Goal: Transaction & Acquisition: Purchase product/service

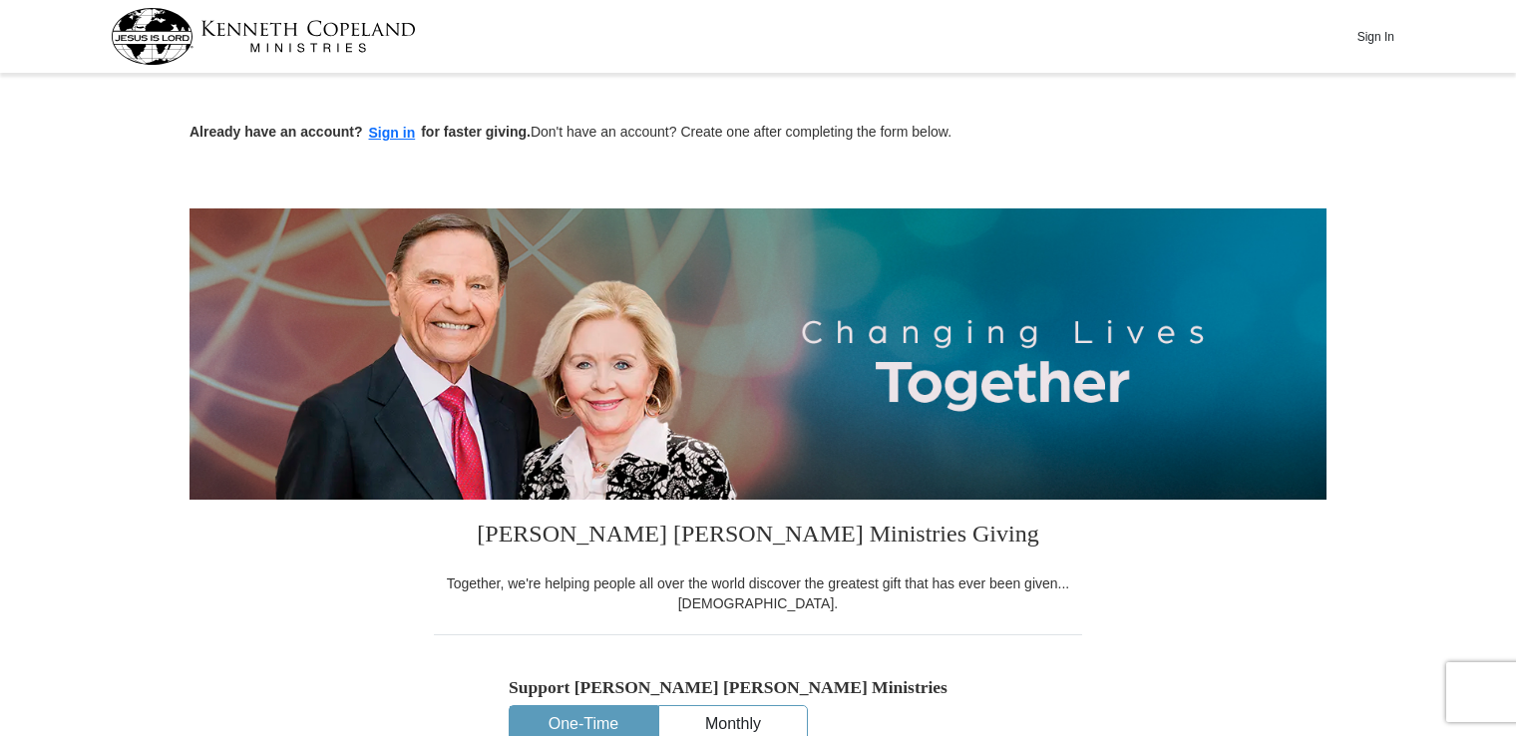
scroll to position [239, 0]
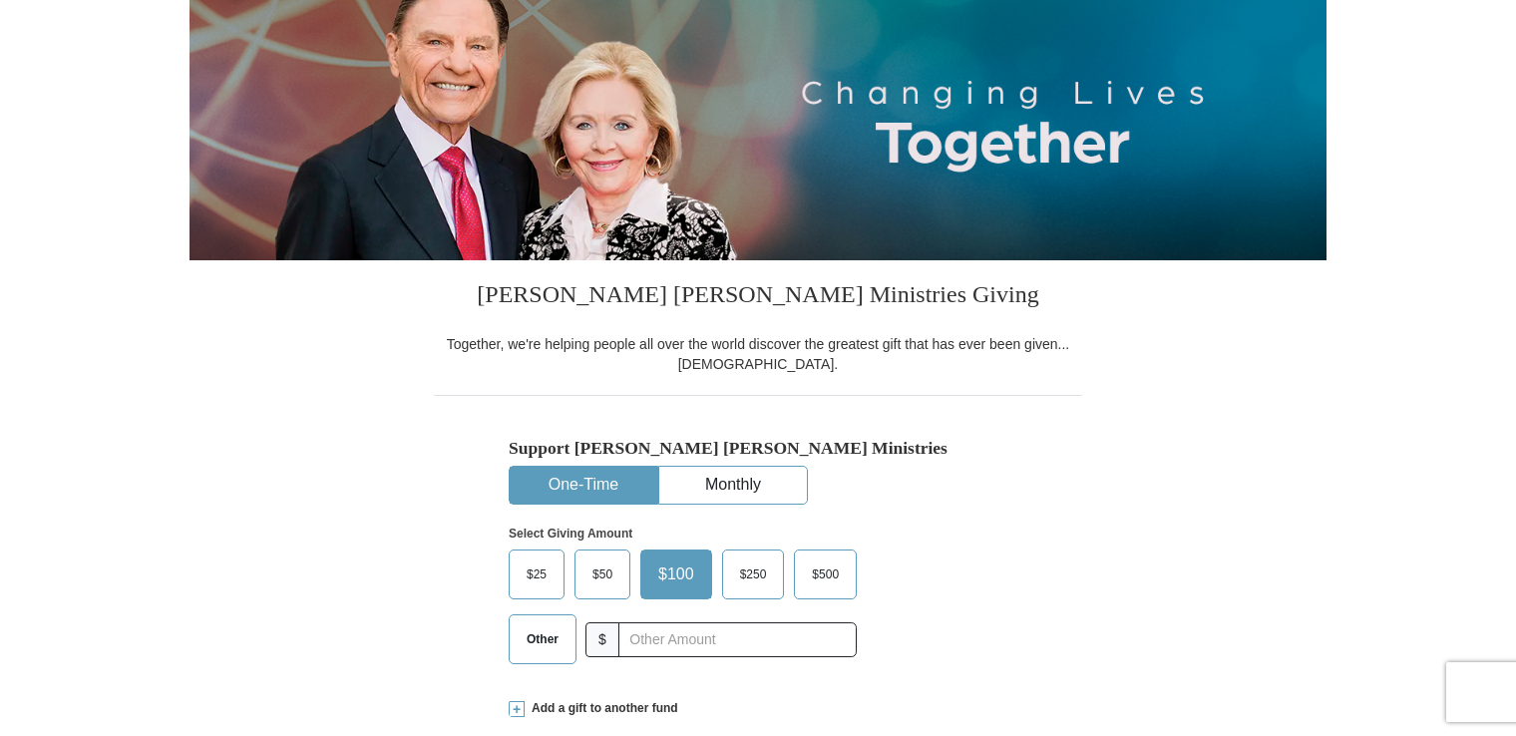
drag, startPoint x: 1496, startPoint y: 189, endPoint x: 1480, endPoint y: 235, distance: 48.6
click at [610, 559] on span "$50" at bounding box center [602, 574] width 40 height 30
click at [0, 0] on input "$50" at bounding box center [0, 0] width 0 height 0
click at [610, 559] on span "$50" at bounding box center [605, 574] width 47 height 30
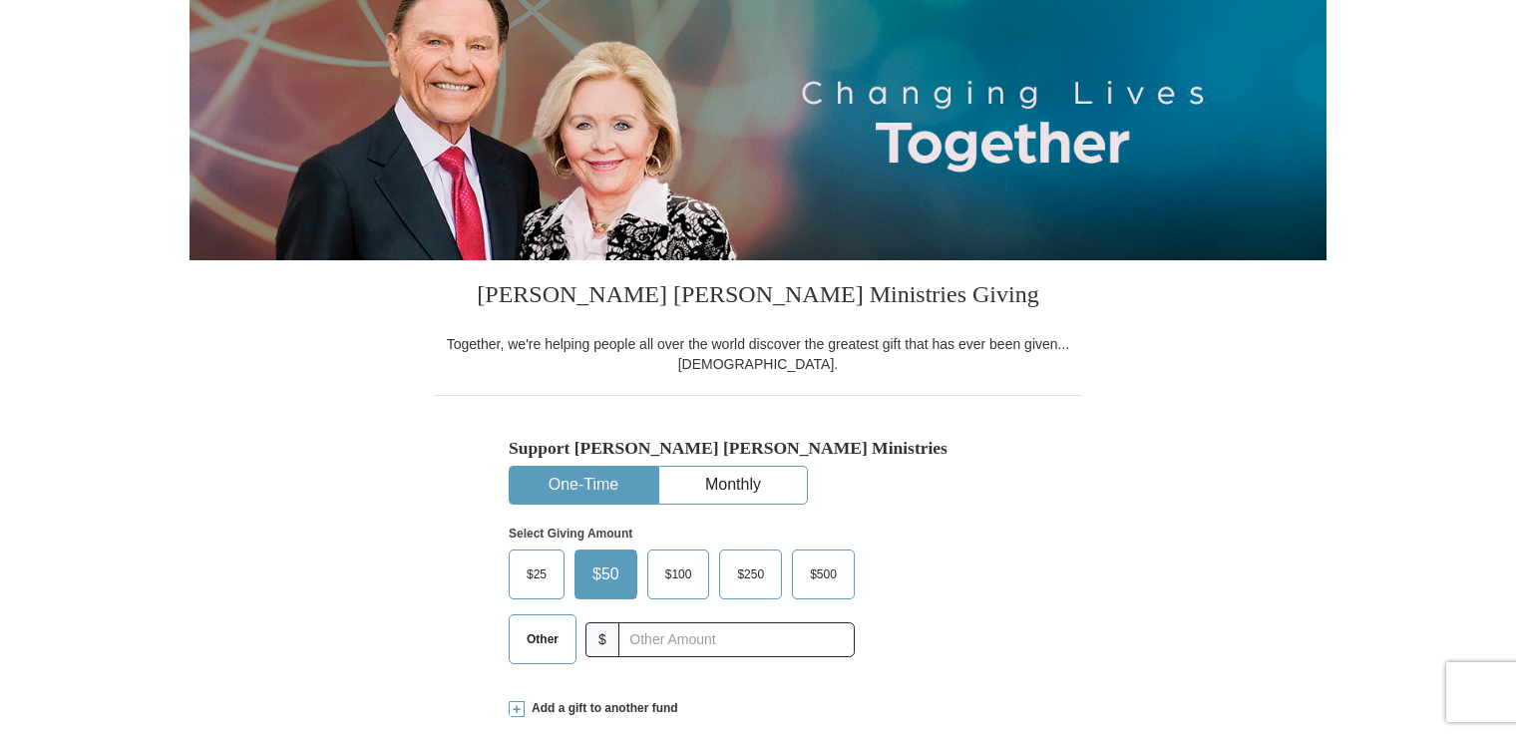
click at [0, 0] on input "$50" at bounding box center [0, 0] width 0 height 0
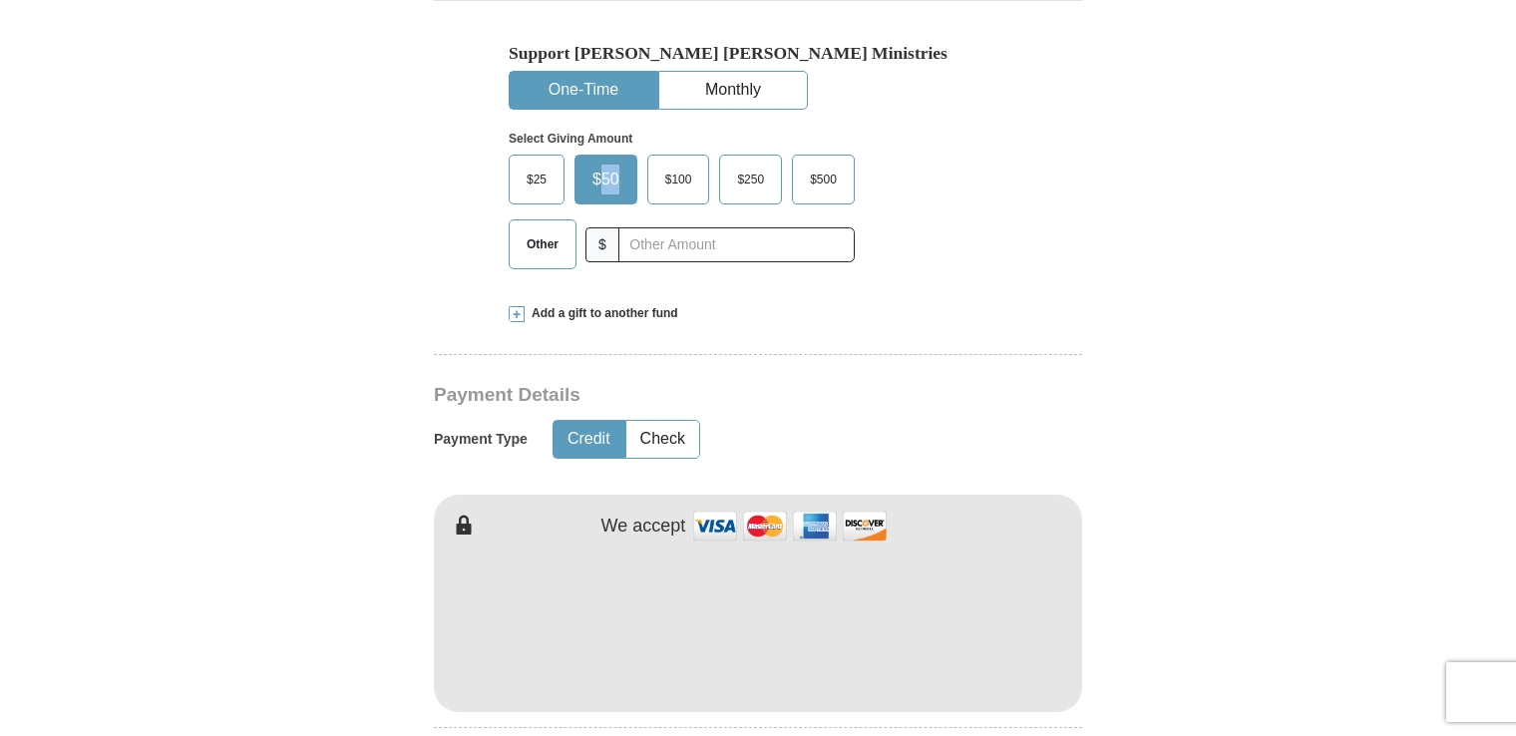
scroll to position [642, 0]
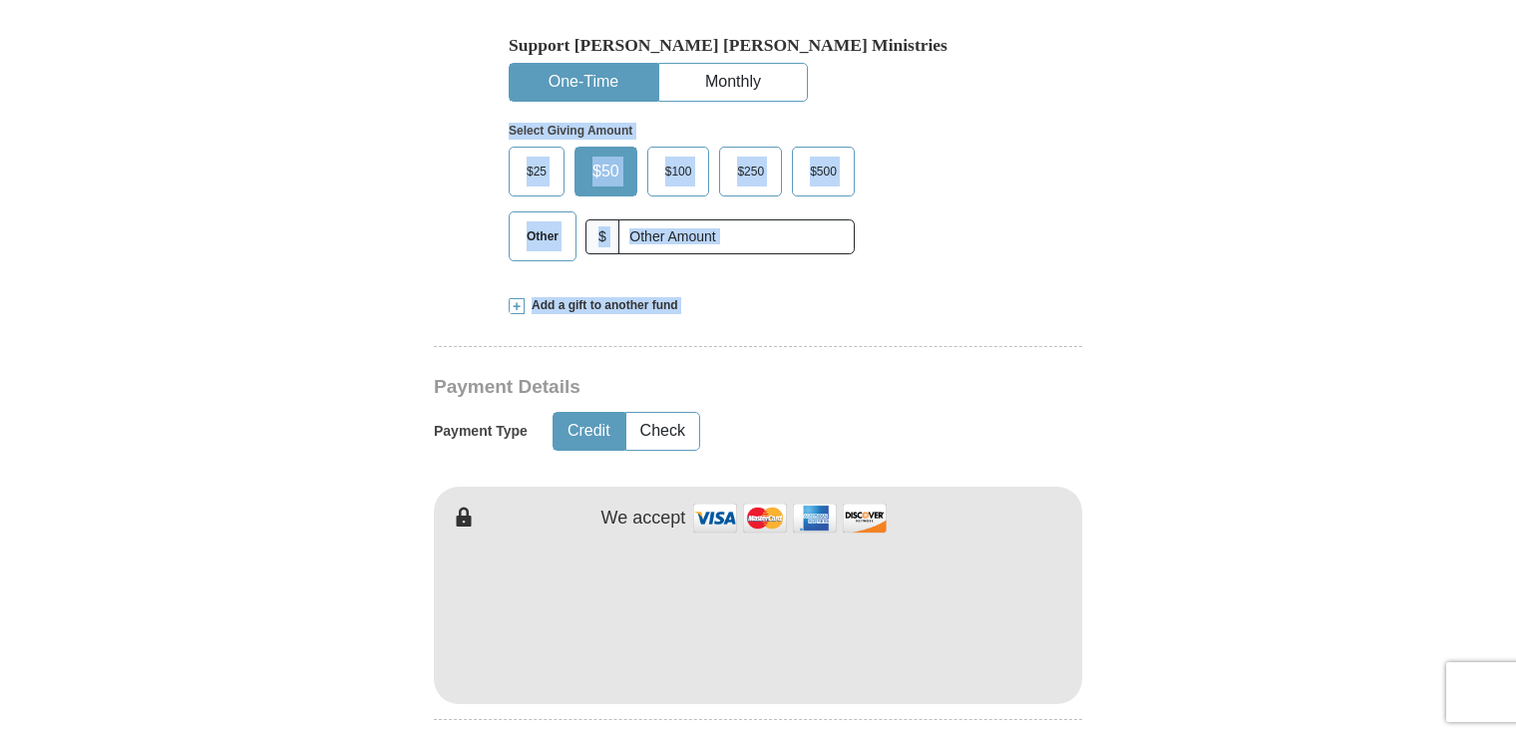
drag, startPoint x: 1514, startPoint y: 232, endPoint x: 1487, endPoint y: 300, distance: 72.9
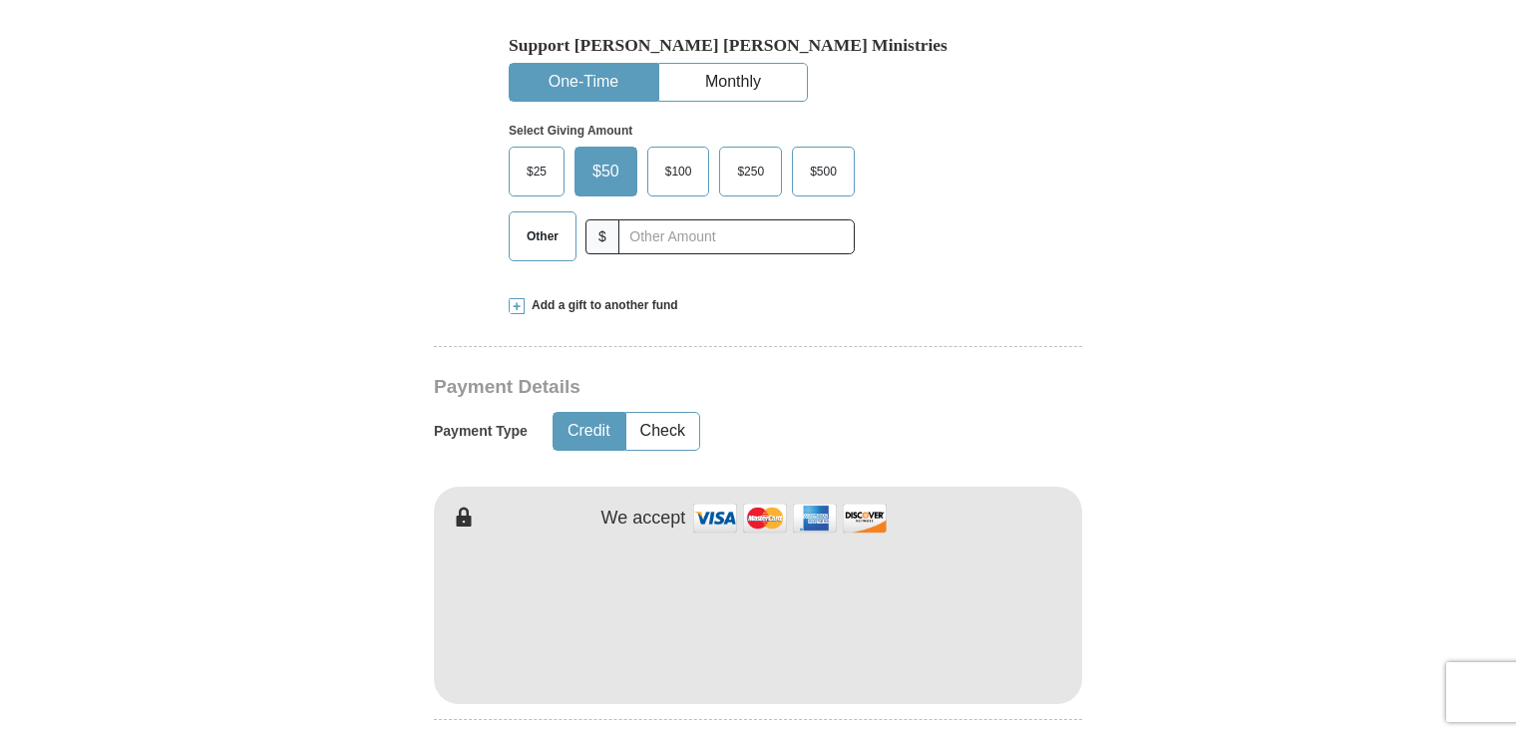
click at [666, 358] on hr at bounding box center [758, 353] width 648 height 15
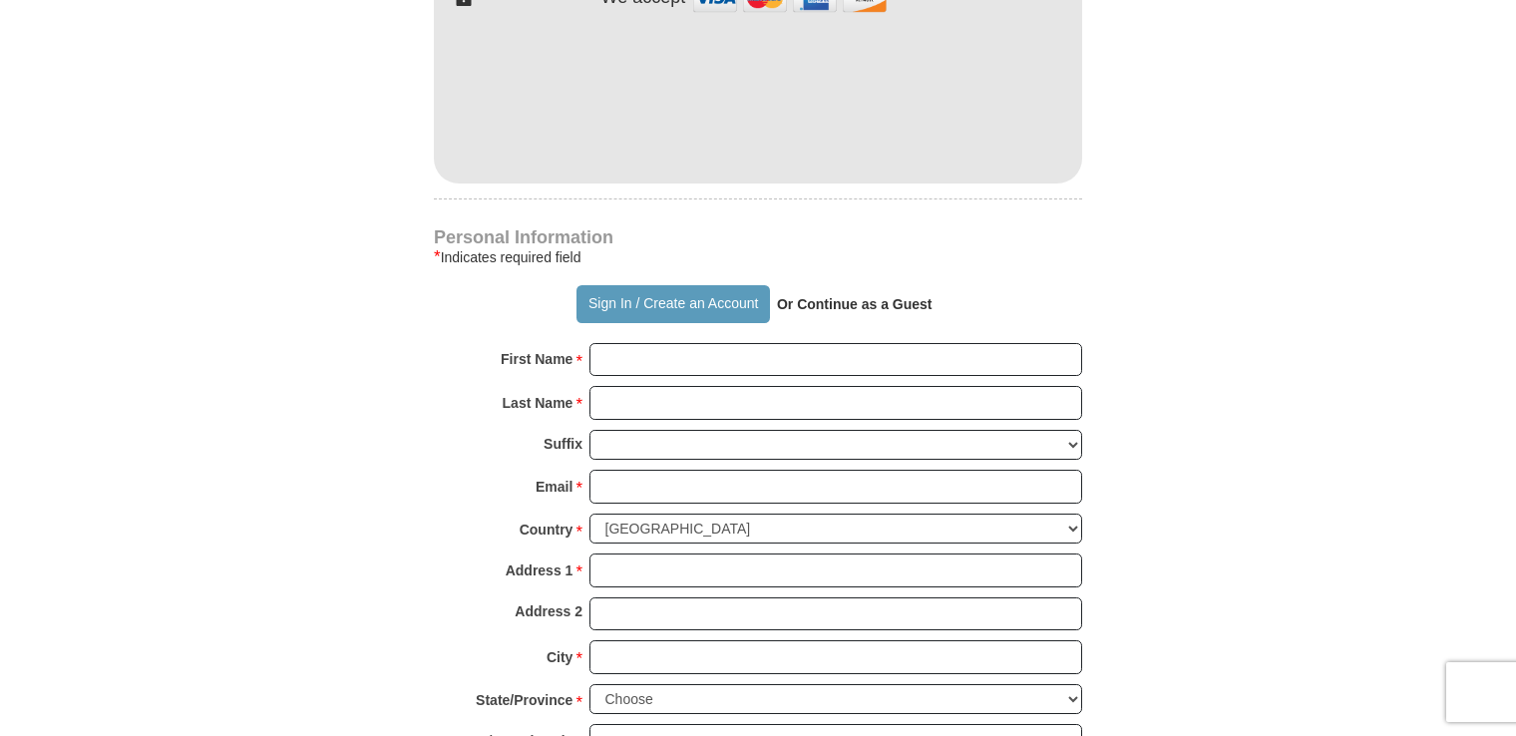
scroll to position [1302, 0]
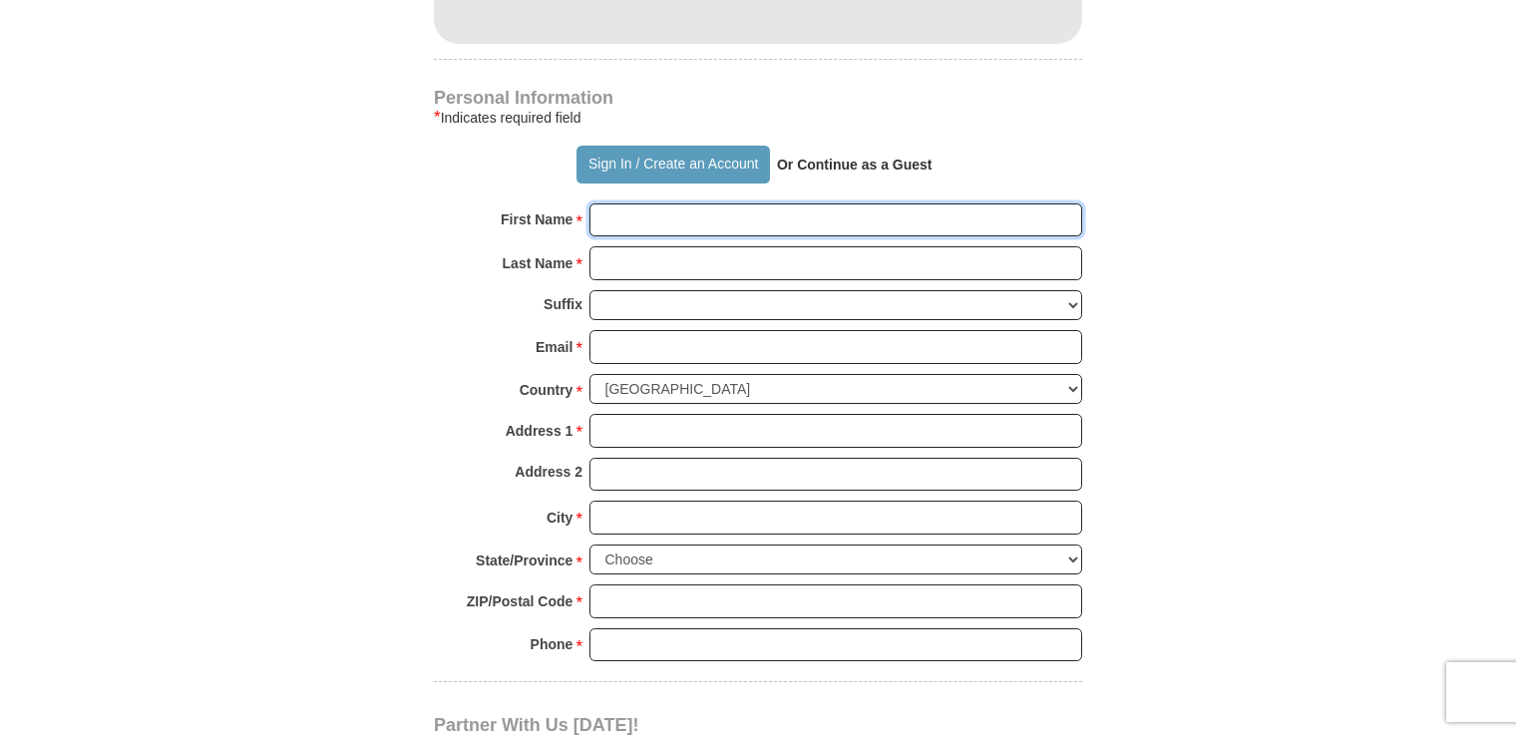
click at [726, 203] on input "First Name *" at bounding box center [835, 220] width 493 height 34
type input "[PERSON_NAME]"
type input "Padiernos"
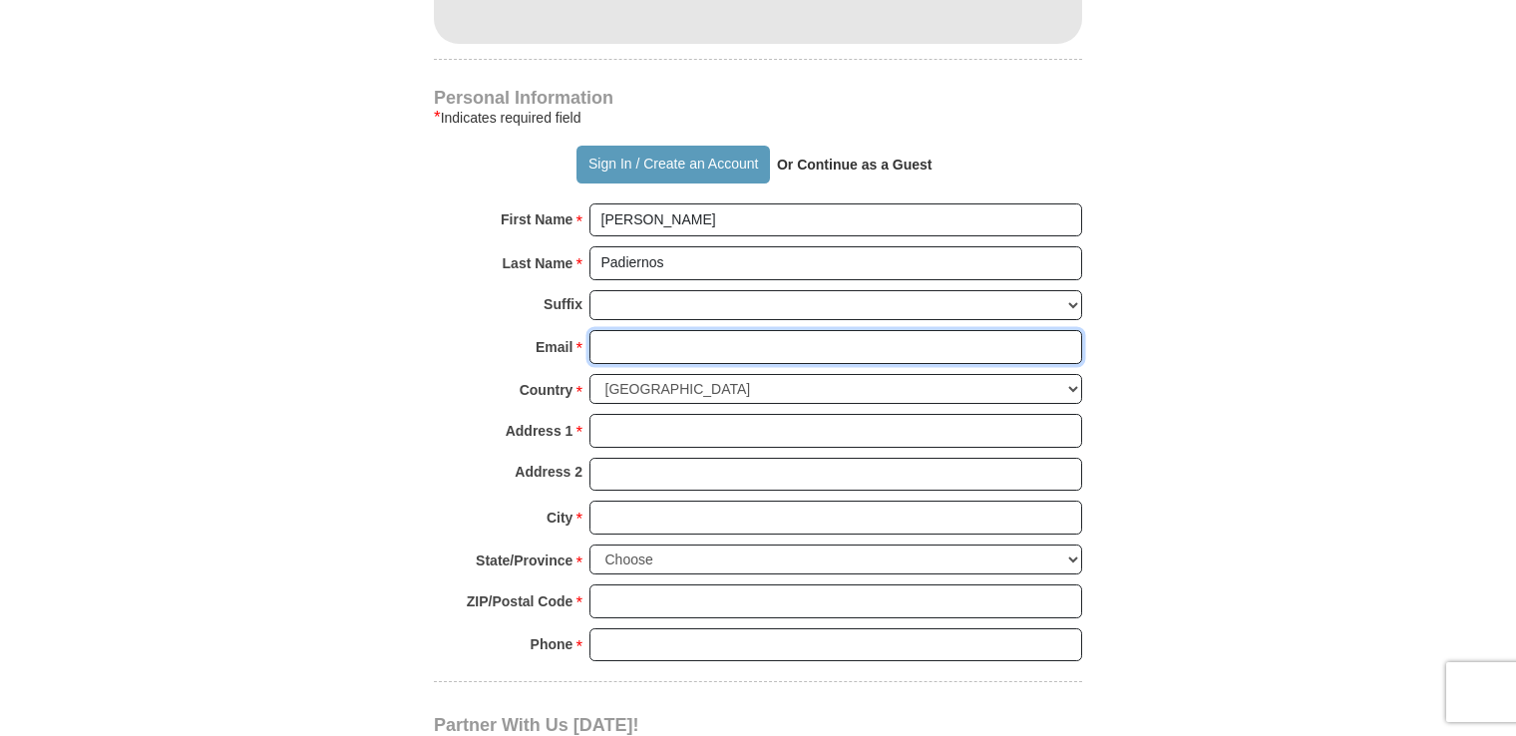
type input "[EMAIL_ADDRESS][DOMAIN_NAME]"
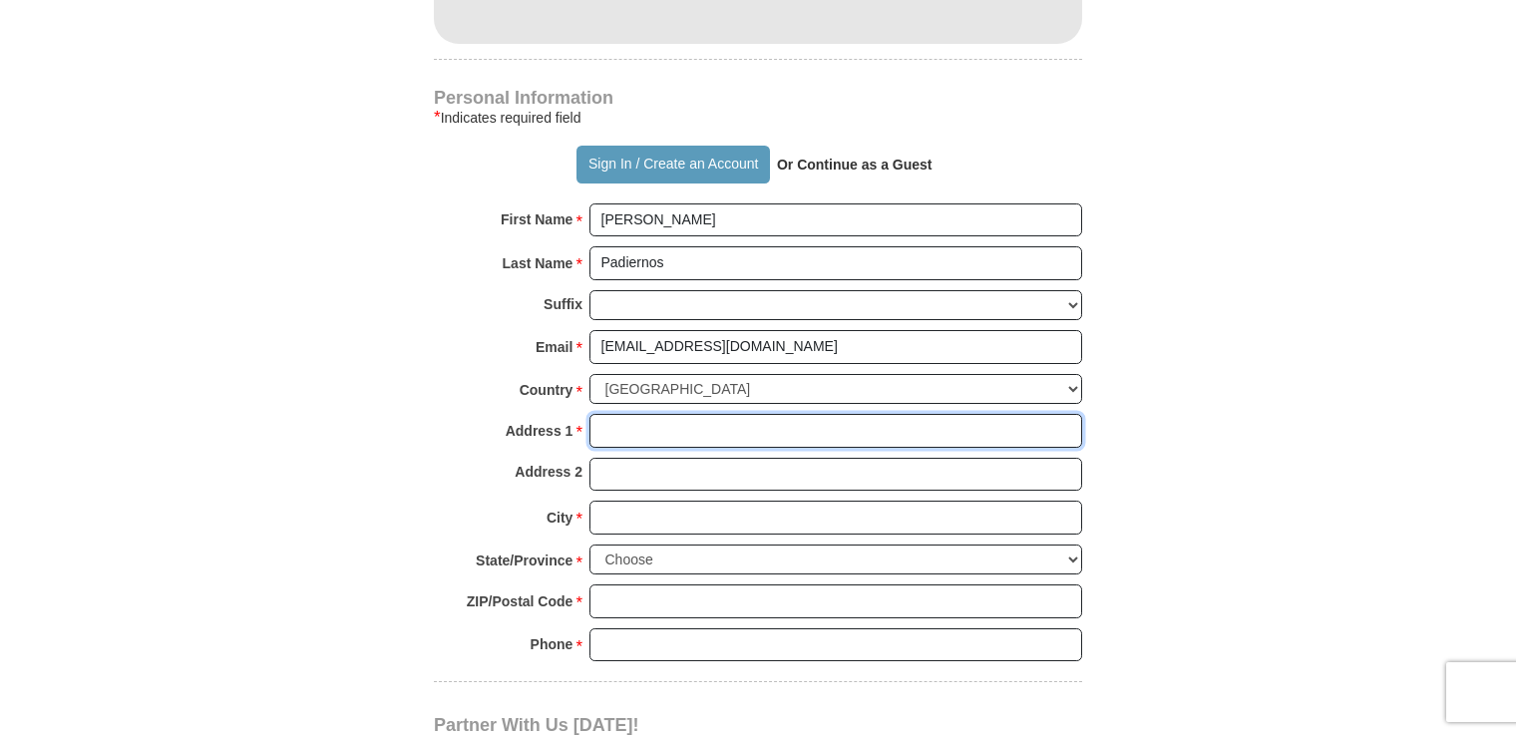
type input "[STREET_ADDRESS]"
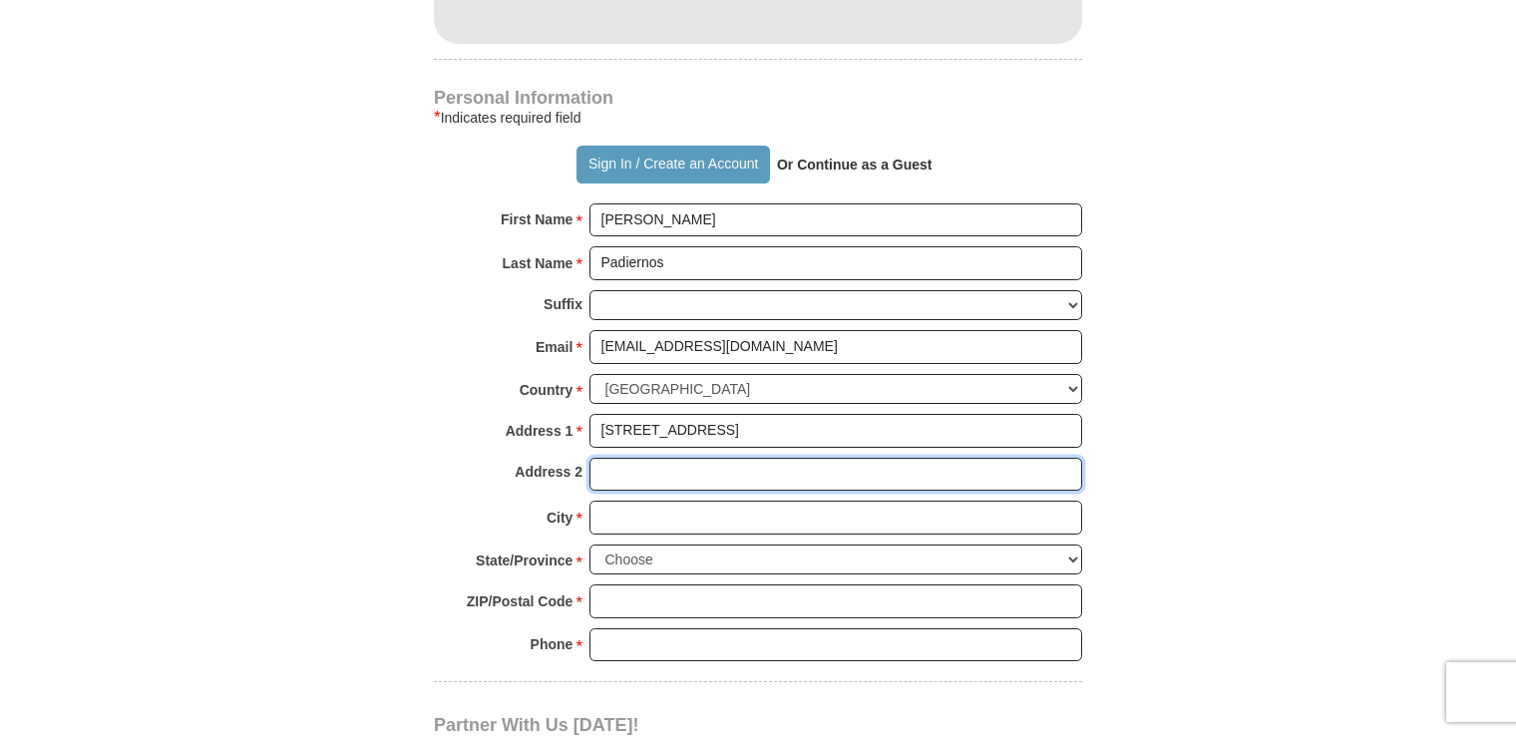
type input "[STREET_ADDRESS]"
type input "[PERSON_NAME]"
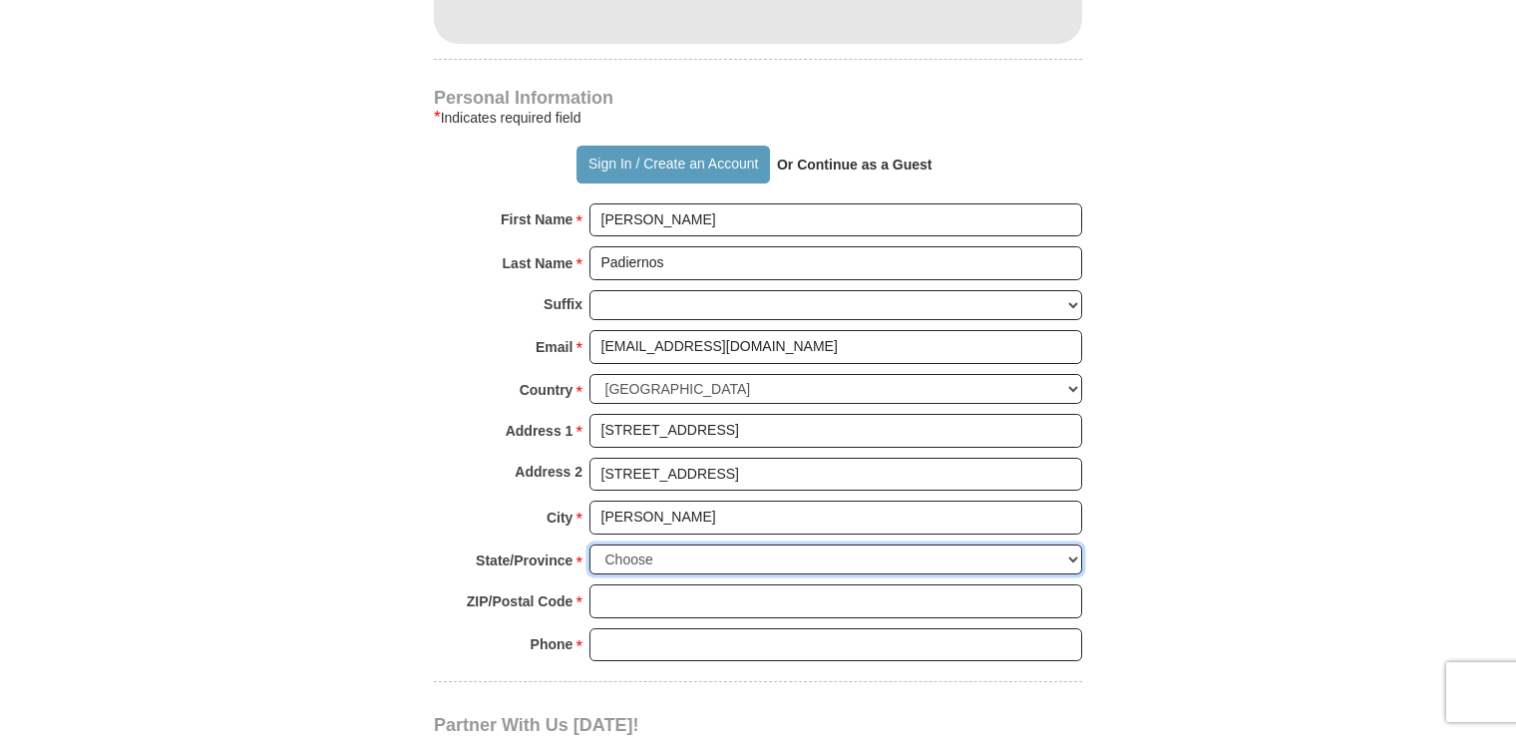
select select "MI"
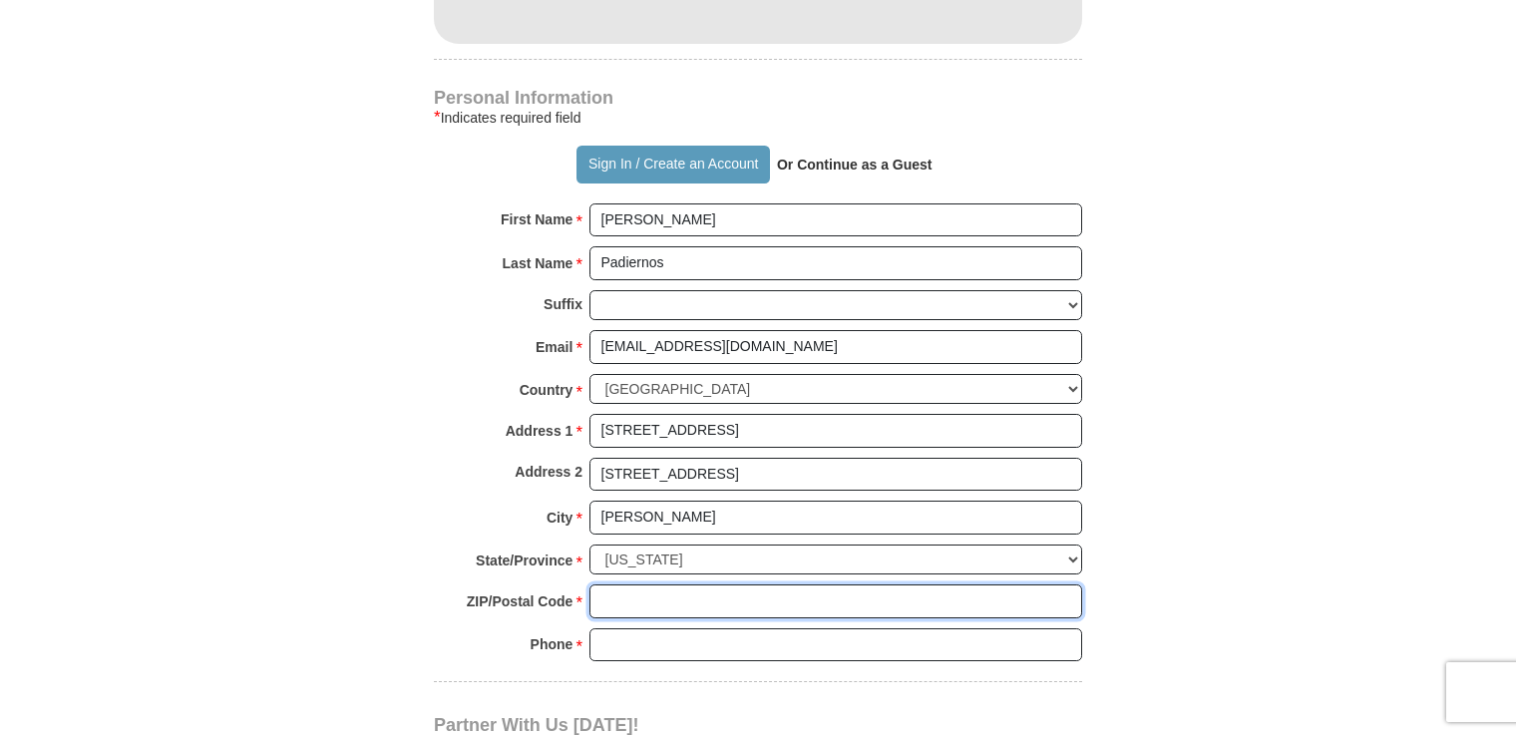
type input "48089"
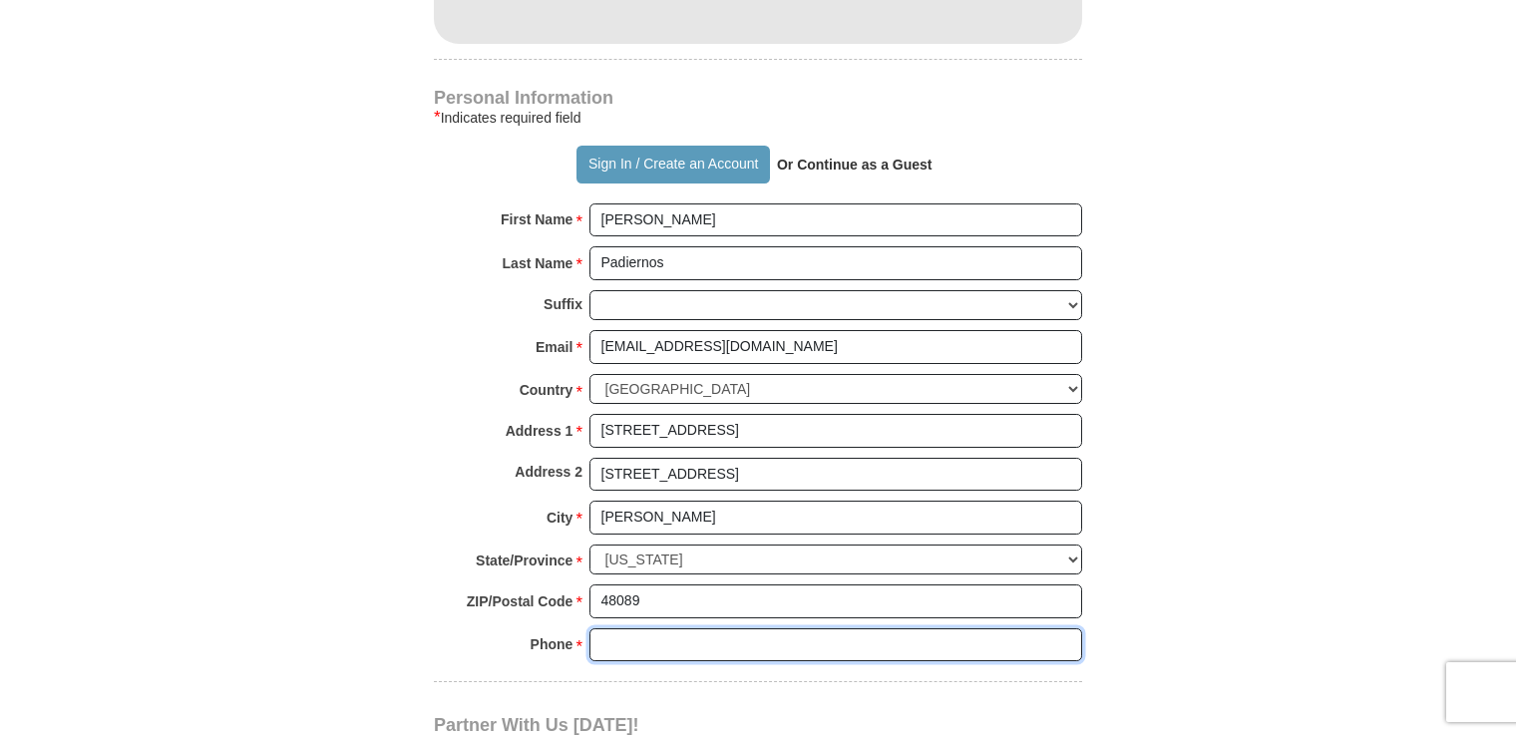
type input "[PHONE_NUMBER]"
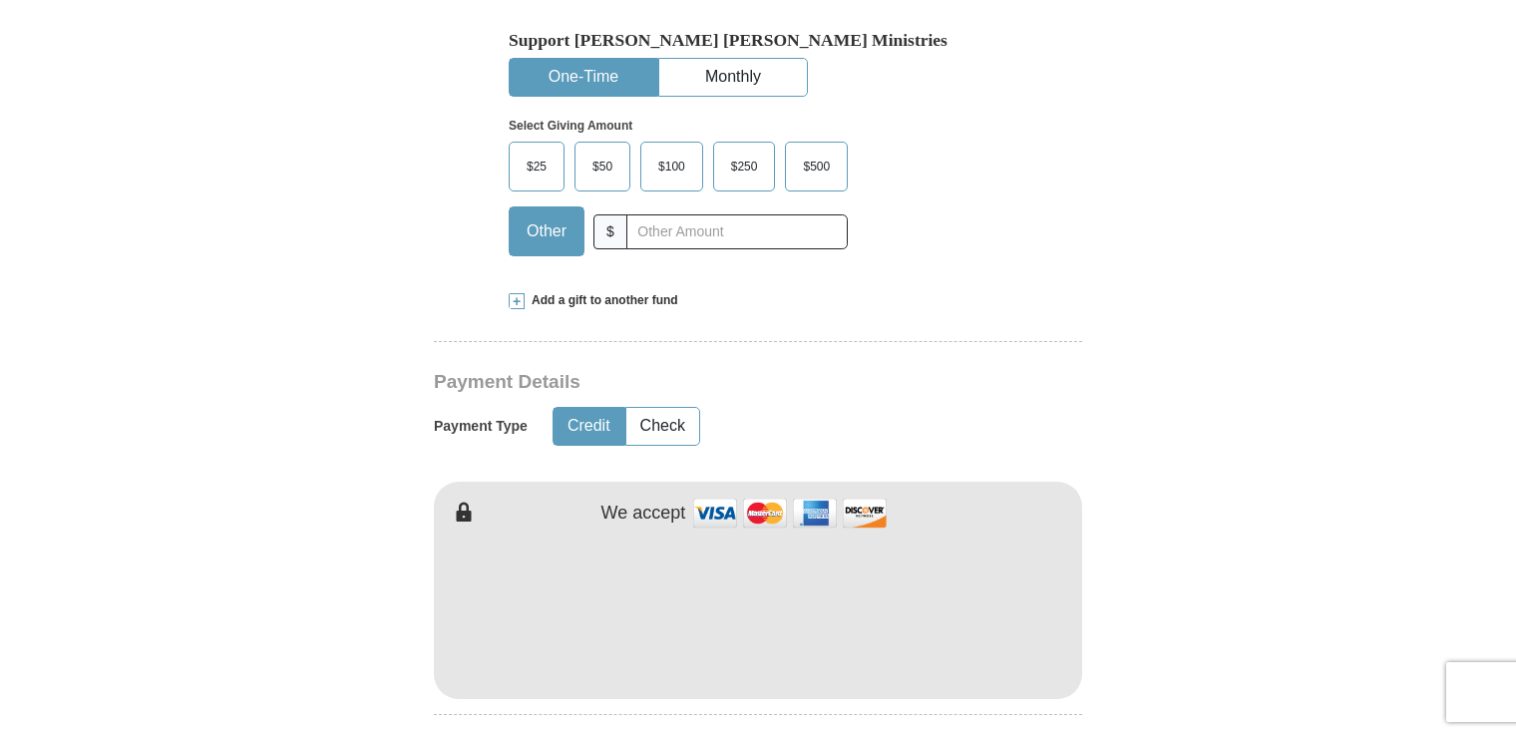
scroll to position [543, 0]
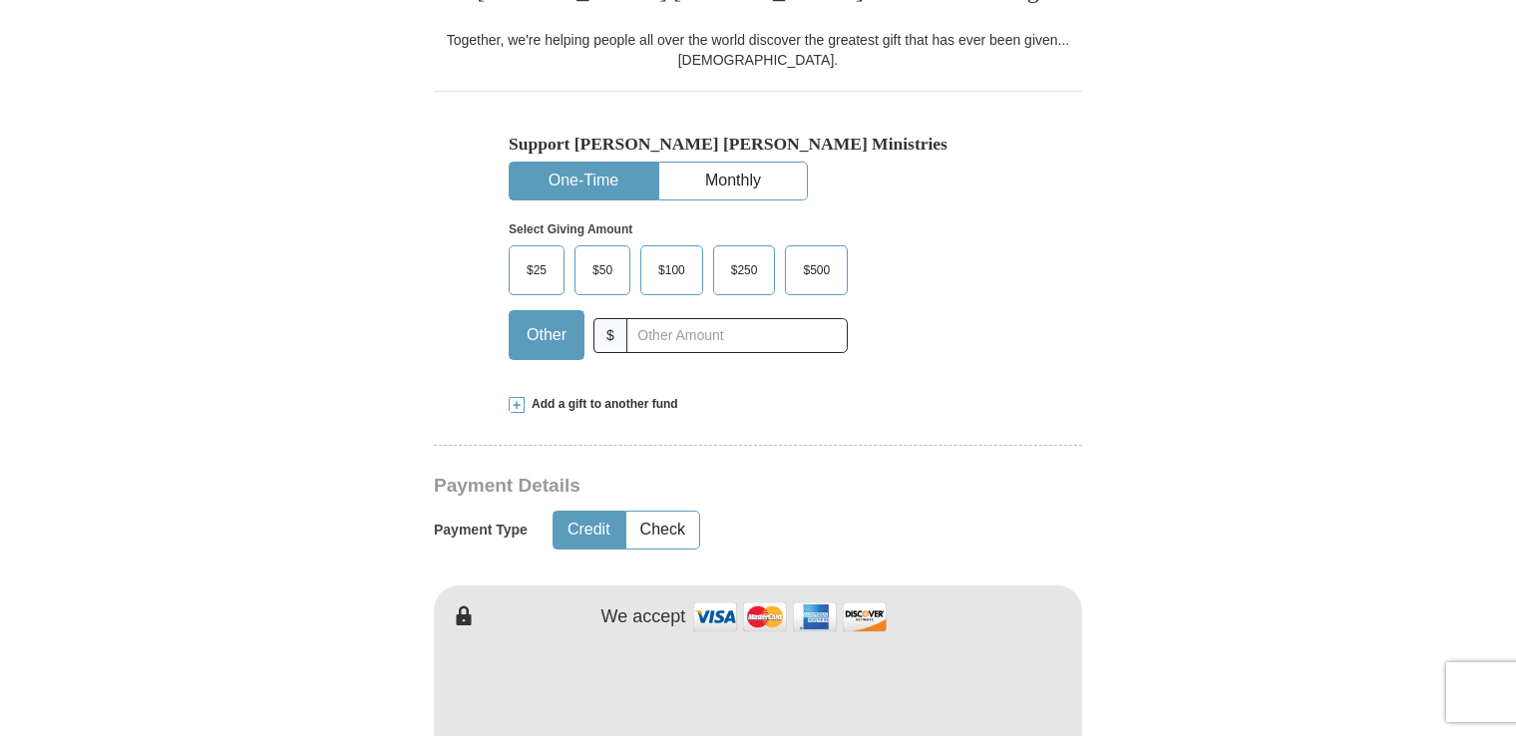
click at [614, 269] on span "$50" at bounding box center [602, 270] width 40 height 30
click at [0, 0] on input "$50" at bounding box center [0, 0] width 0 height 0
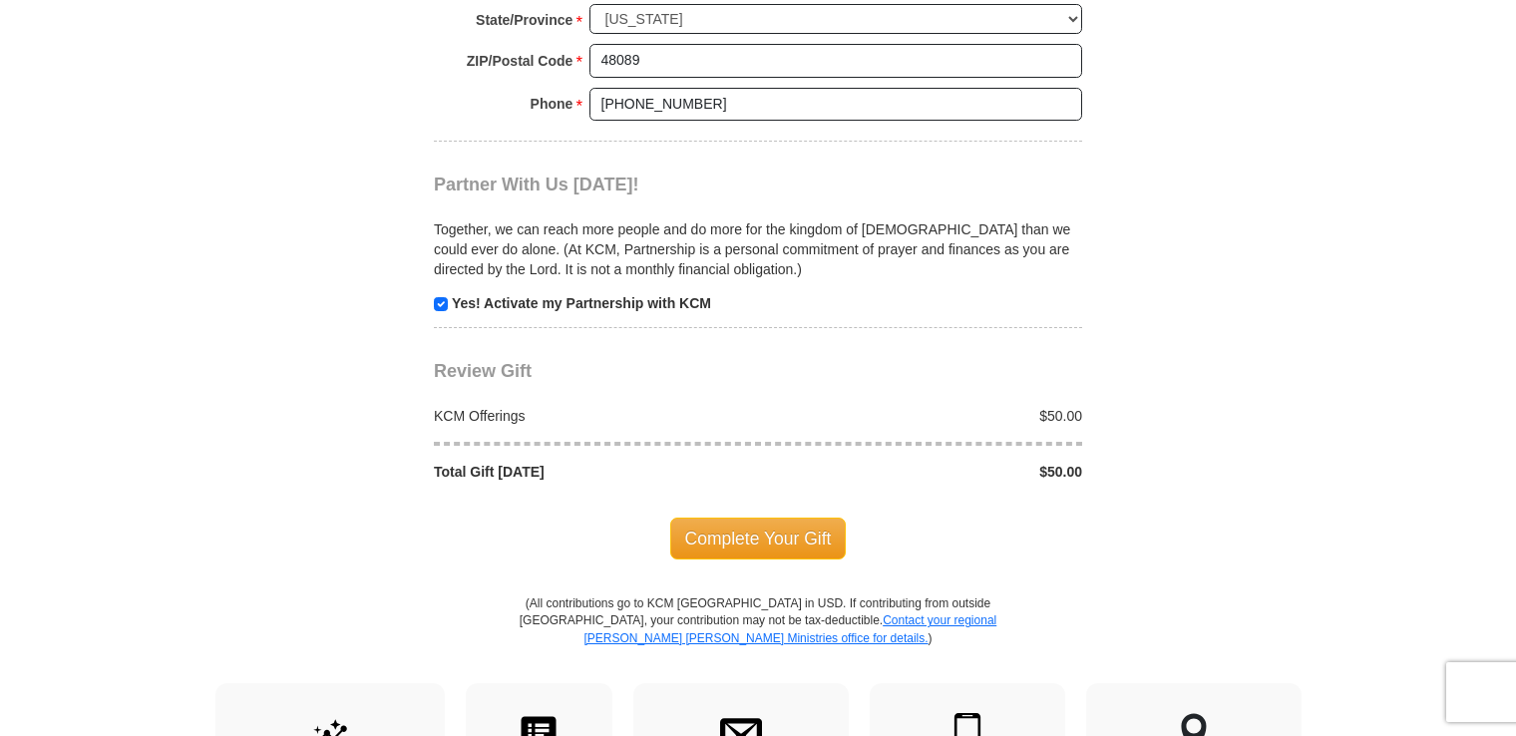
scroll to position [1895, 0]
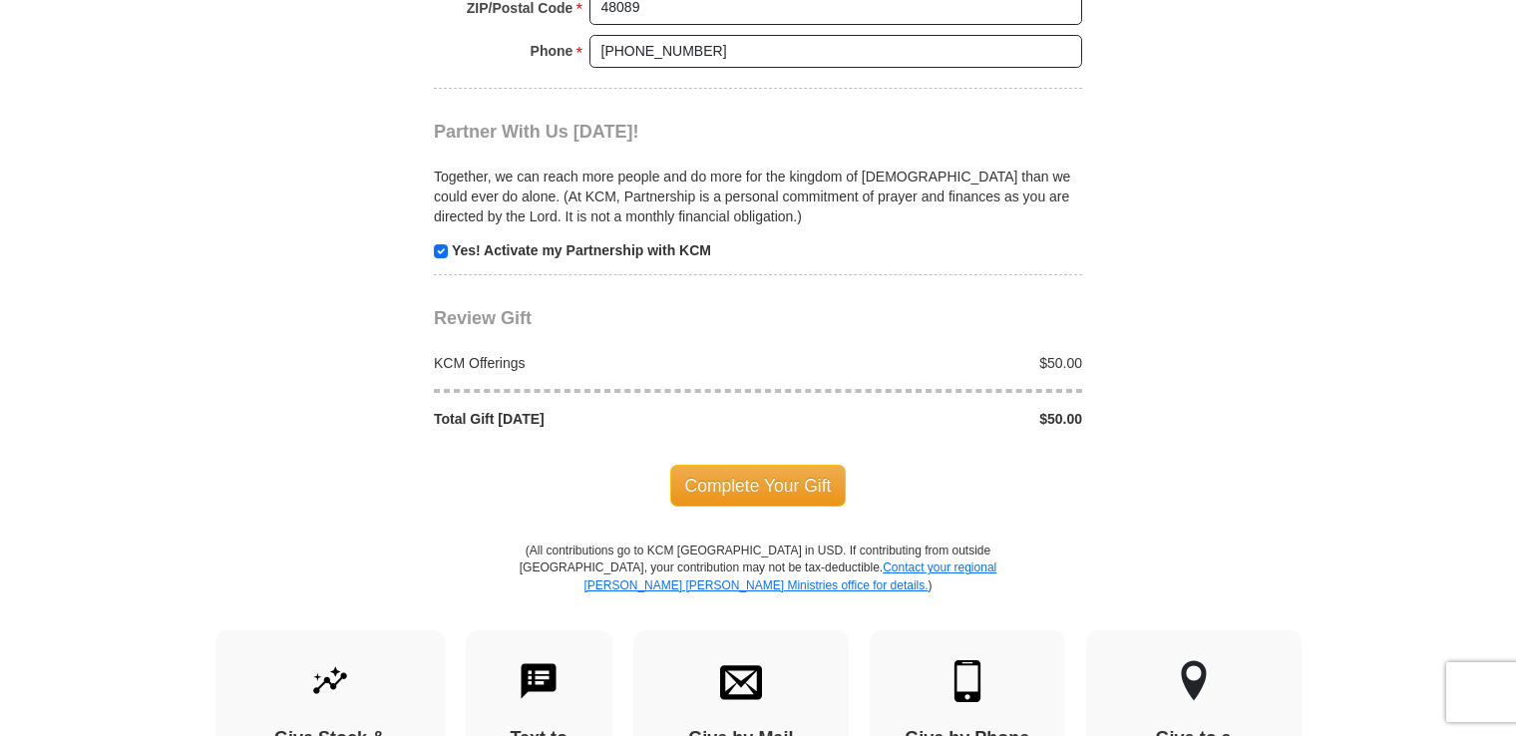
click at [1502, 405] on body "Sign In Already have an account? Sign in for faster giving. Don't have an accou…" at bounding box center [758, 15] width 1516 height 3820
click at [694, 465] on span "Complete Your Gift" at bounding box center [758, 486] width 176 height 42
